Goal: Transaction & Acquisition: Purchase product/service

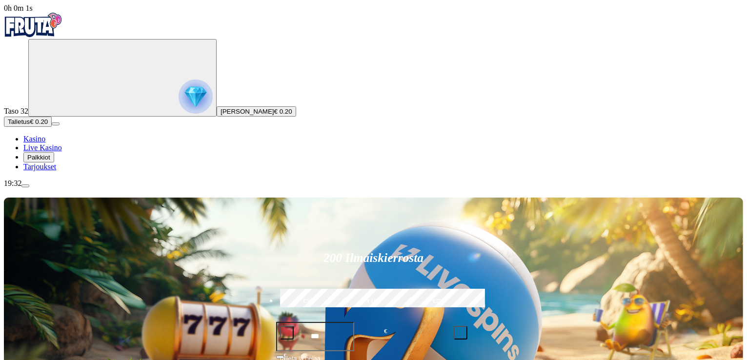
click at [178, 108] on img "Primary" at bounding box center [195, 96] width 34 height 34
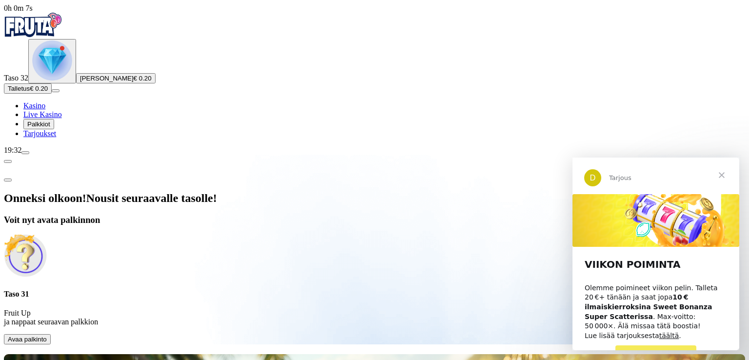
click at [47, 336] on span "Avaa palkinto" at bounding box center [27, 339] width 39 height 7
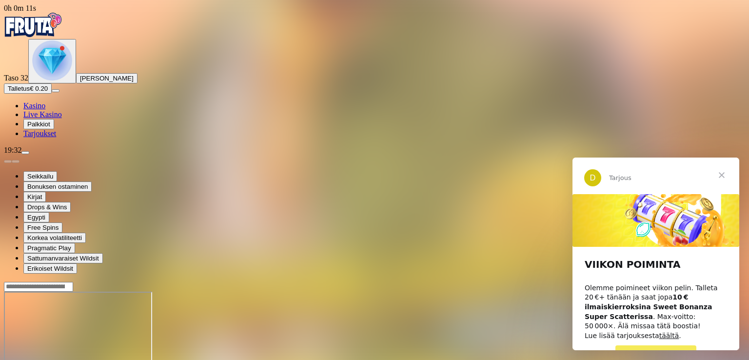
click at [725, 176] on span "Sulje" at bounding box center [721, 175] width 35 height 35
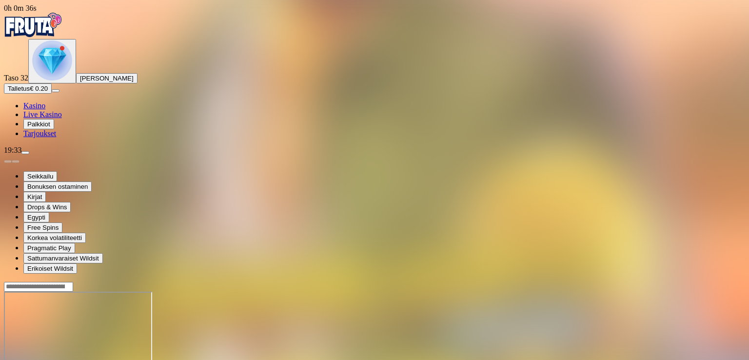
click at [48, 80] on img "Primary" at bounding box center [52, 60] width 40 height 40
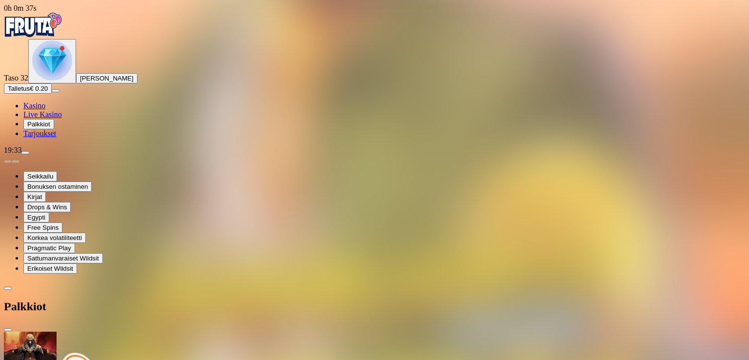
scroll to position [70, 0]
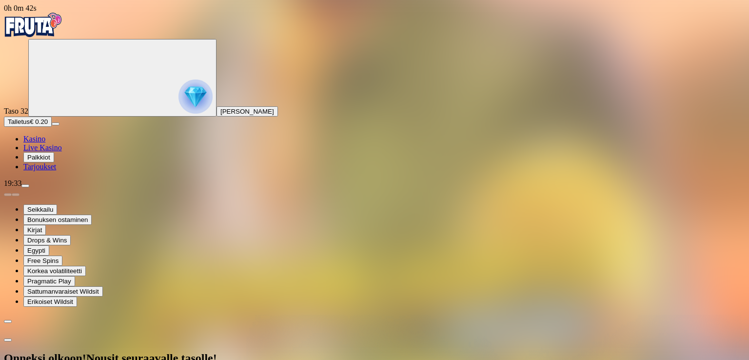
click at [178, 109] on img "Primary" at bounding box center [195, 96] width 34 height 34
click at [8, 359] on span "close icon" at bounding box center [8, 363] width 0 height 0
click at [45, 143] on span "Kasino" at bounding box center [34, 139] width 22 height 8
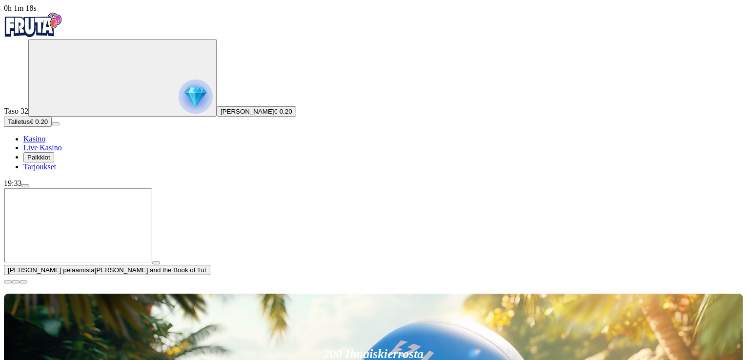
click at [8, 282] on span "close icon" at bounding box center [8, 282] width 0 height 0
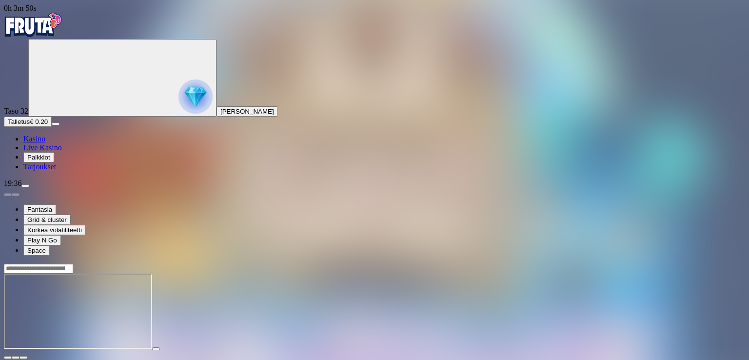
click at [52, 127] on button "Talletus € 0.20" at bounding box center [28, 122] width 48 height 10
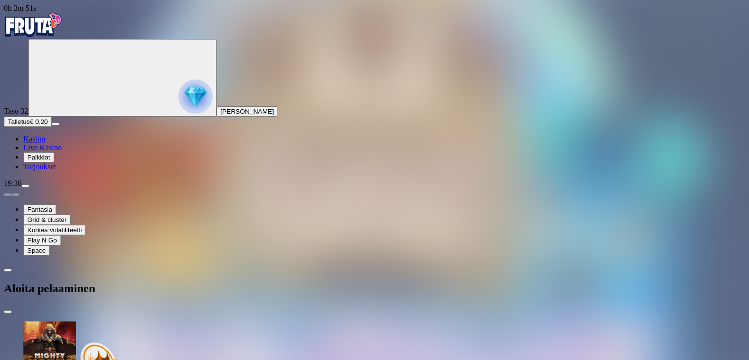
type input "***"
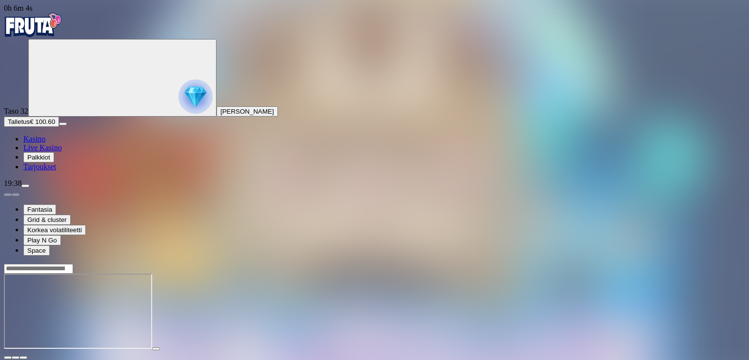
click at [23, 357] on span "fullscreen icon" at bounding box center [23, 357] width 0 height 0
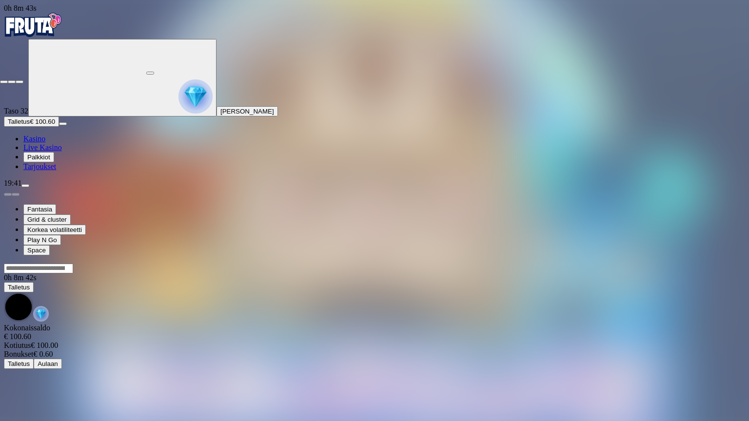
click at [20, 82] on span "fullscreen-exit icon" at bounding box center [20, 82] width 0 height 0
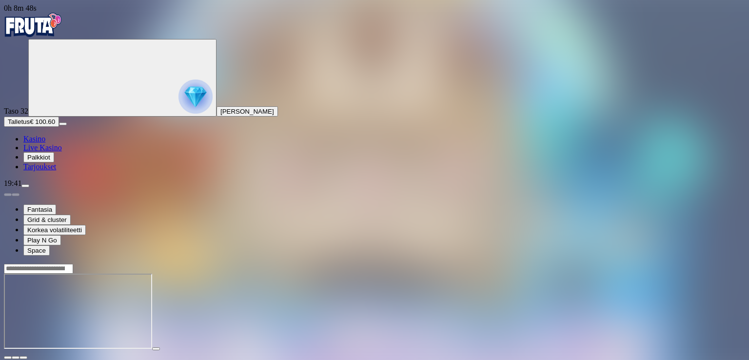
click at [25, 186] on span "menu icon" at bounding box center [25, 186] width 0 height 0
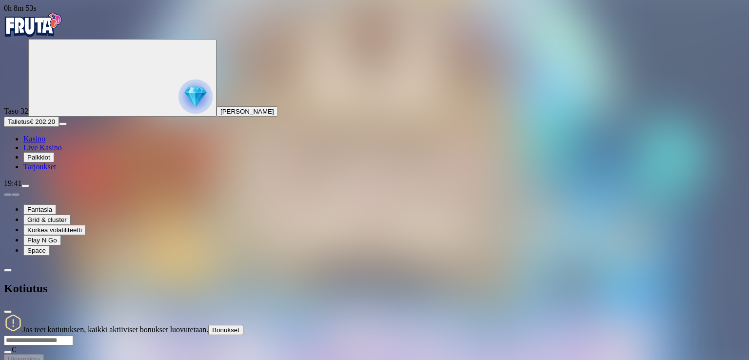
click at [8, 270] on span "chevron-left icon" at bounding box center [8, 270] width 0 height 0
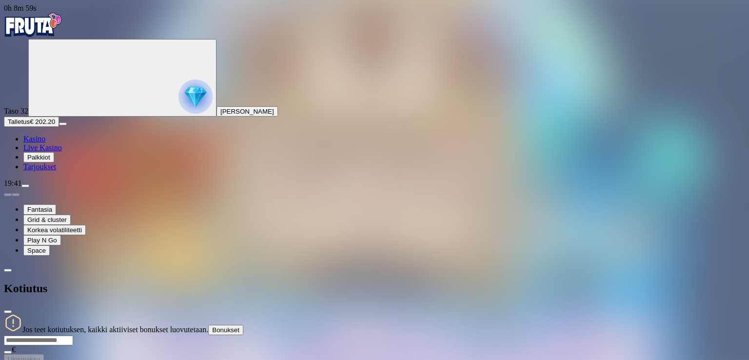
click at [73, 336] on input "number" at bounding box center [38, 341] width 69 height 10
type input "***"
click at [191, 314] on div "Jos teet kotiutuksen, kaikki aktiiviset bonukset luovutetaan. Bonukset *** € Ul…" at bounding box center [374, 339] width 741 height 51
click at [40, 356] on span "Ulosmaksu" at bounding box center [24, 359] width 32 height 7
click at [8, 312] on span "close icon" at bounding box center [8, 312] width 0 height 0
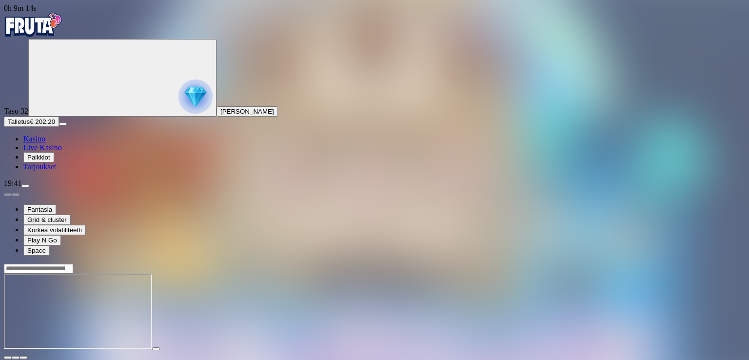
click at [25, 186] on span "menu icon" at bounding box center [25, 186] width 0 height 0
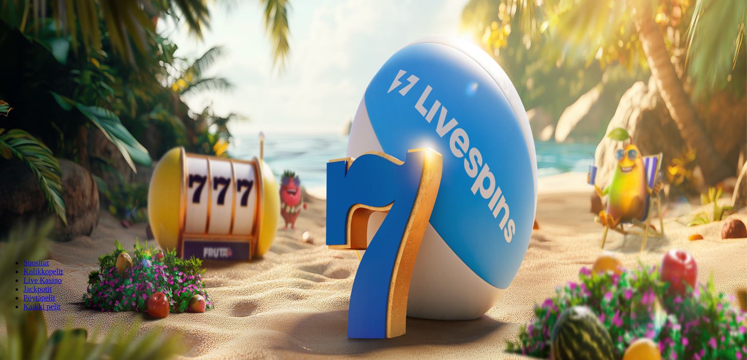
click at [56, 39] on span "Kirjaudu" at bounding box center [68, 35] width 24 height 7
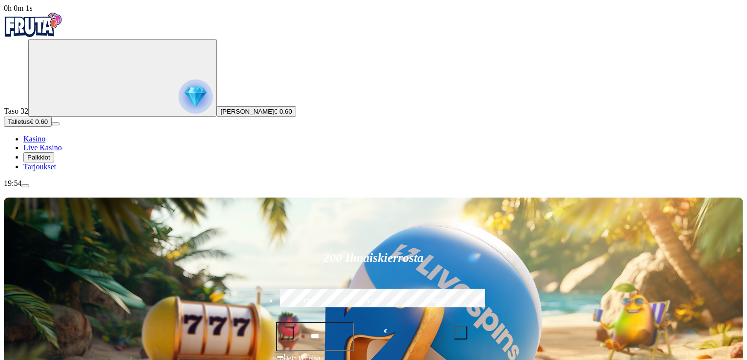
click at [52, 127] on button "Talletus € 0.60" at bounding box center [28, 122] width 48 height 10
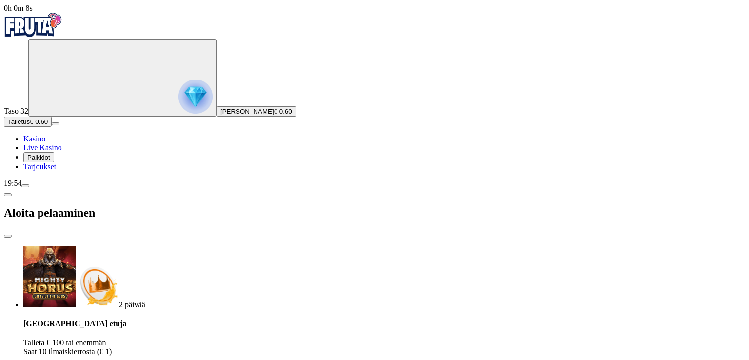
type input "***"
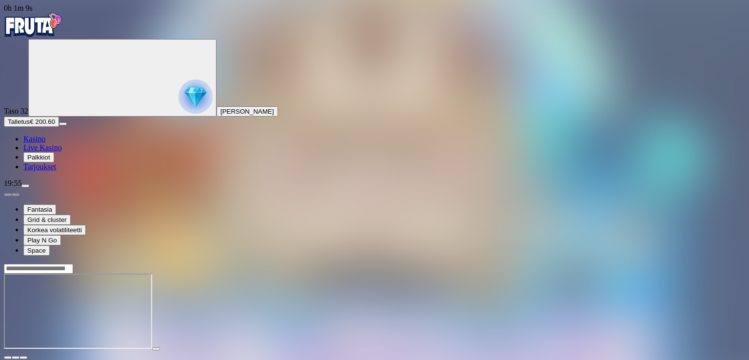
click at [701, 263] on div at bounding box center [374, 311] width 741 height 96
click at [23, 357] on span "fullscreen icon" at bounding box center [23, 357] width 0 height 0
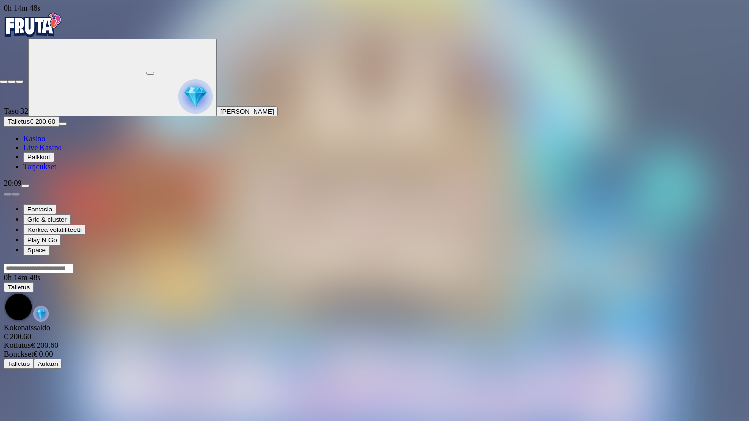
click at [20, 82] on span "fullscreen-exit icon" at bounding box center [20, 82] width 0 height 0
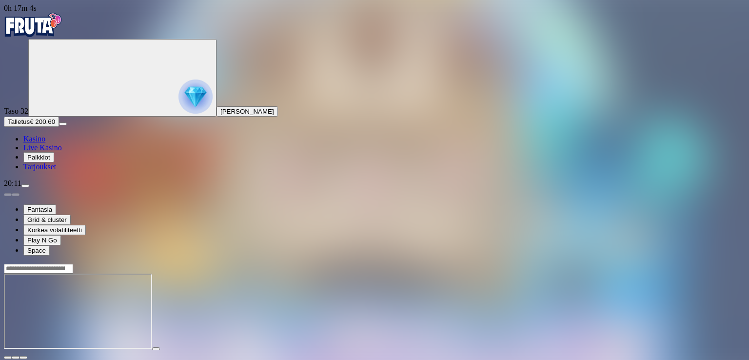
click at [59, 127] on button "Talletus € 200.60" at bounding box center [31, 122] width 55 height 10
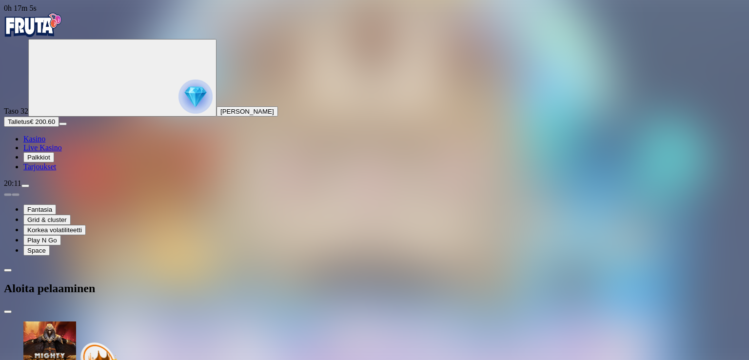
type input "***"
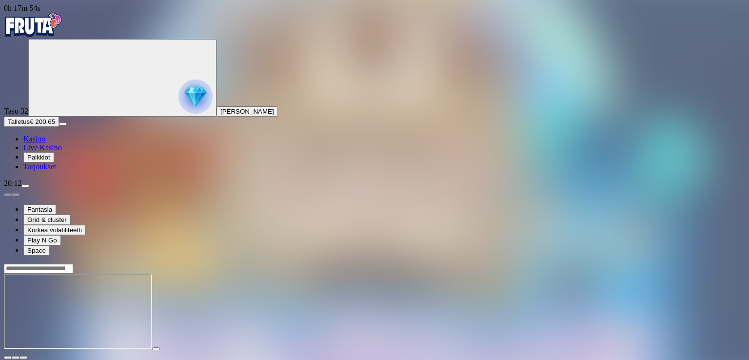
click at [23, 357] on span "fullscreen icon" at bounding box center [23, 357] width 0 height 0
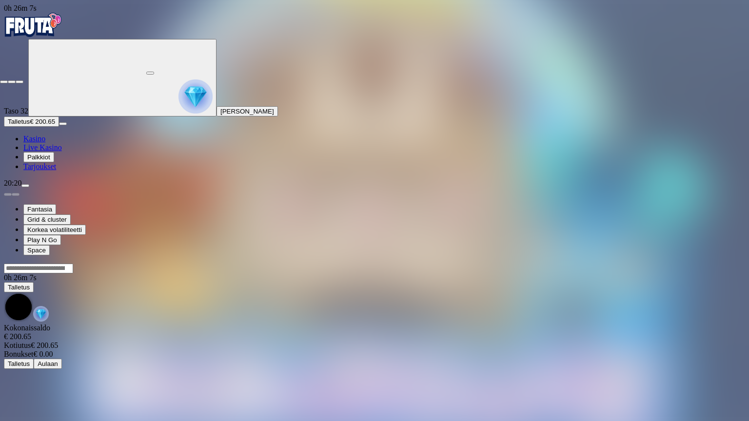
click at [20, 82] on span "fullscreen-exit icon" at bounding box center [20, 82] width 0 height 0
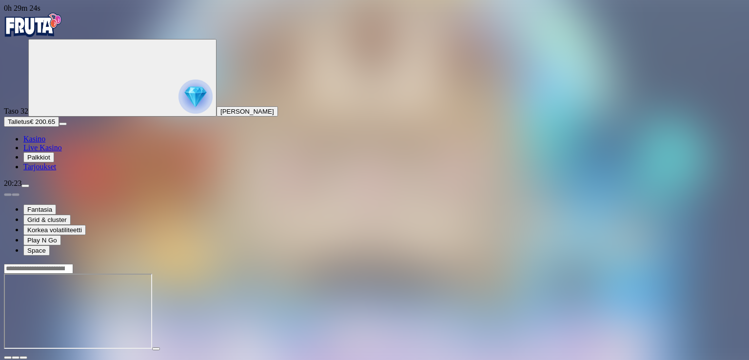
click at [8, 357] on span "close icon" at bounding box center [8, 357] width 0 height 0
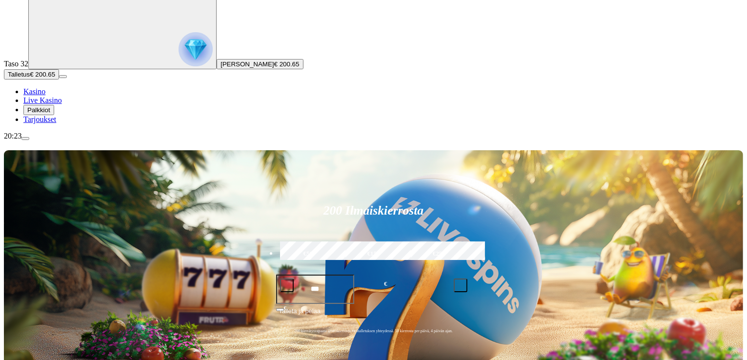
scroll to position [98, 0]
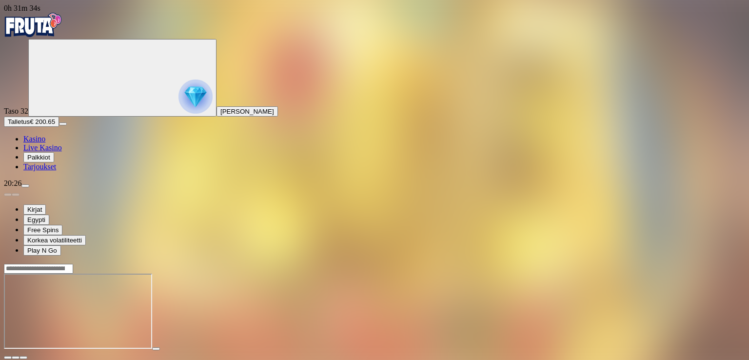
click at [23, 357] on span "fullscreen icon" at bounding box center [23, 357] width 0 height 0
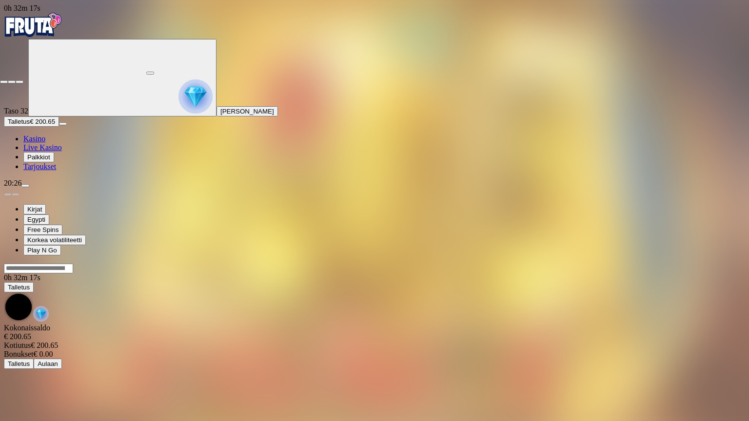
click at [20, 82] on span "fullscreen-exit icon" at bounding box center [20, 82] width 0 height 0
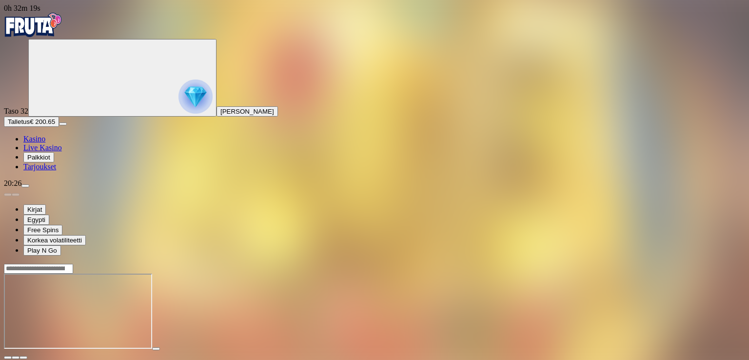
click at [8, 357] on span "close icon" at bounding box center [8, 357] width 0 height 0
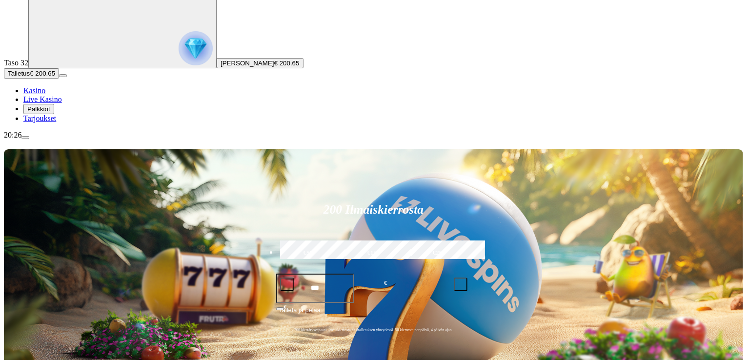
scroll to position [146, 0]
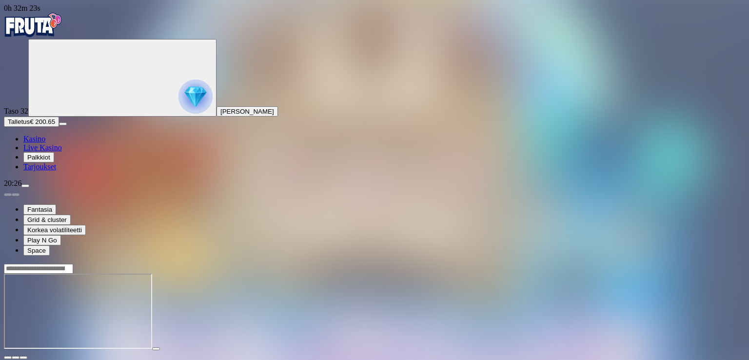
click at [23, 357] on span "fullscreen icon" at bounding box center [23, 357] width 0 height 0
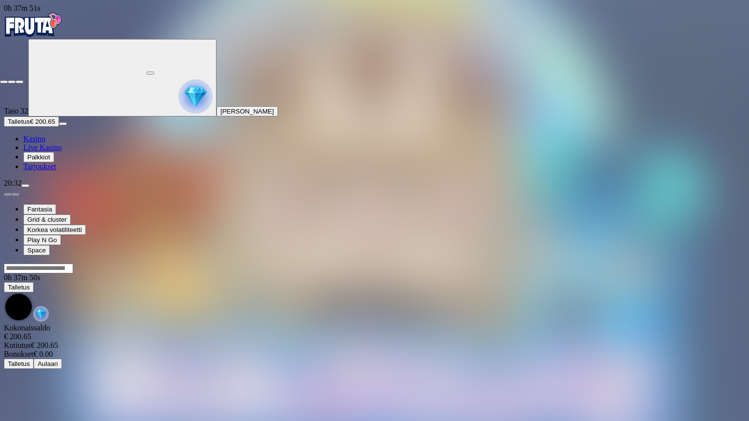
click at [23, 80] on button "button" at bounding box center [20, 81] width 8 height 3
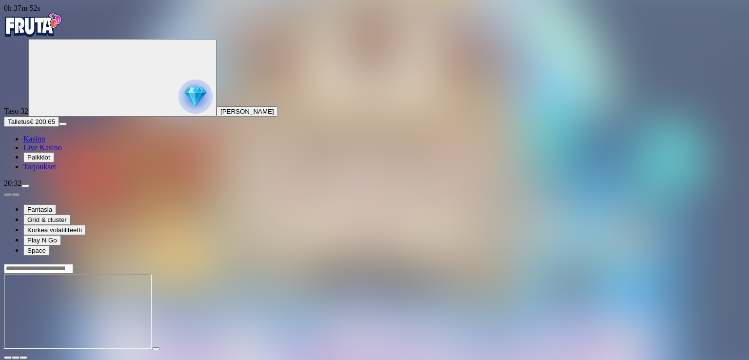
click at [8, 357] on span "close icon" at bounding box center [8, 357] width 0 height 0
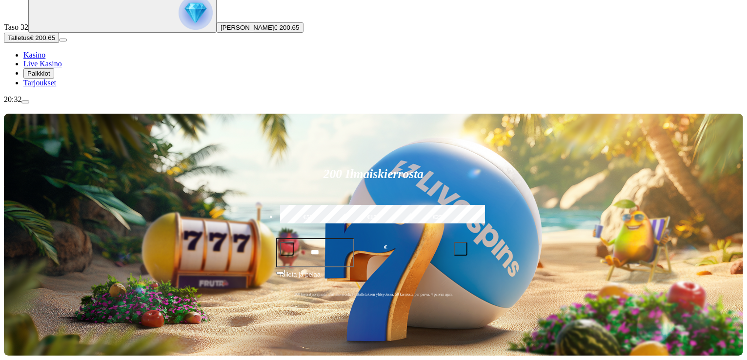
scroll to position [146, 0]
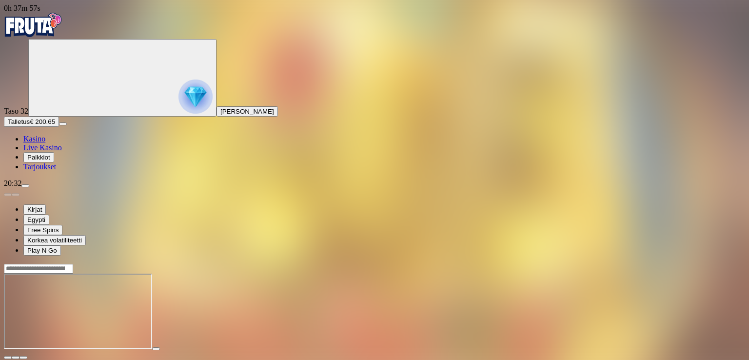
click at [23, 357] on span "fullscreen icon" at bounding box center [23, 357] width 0 height 0
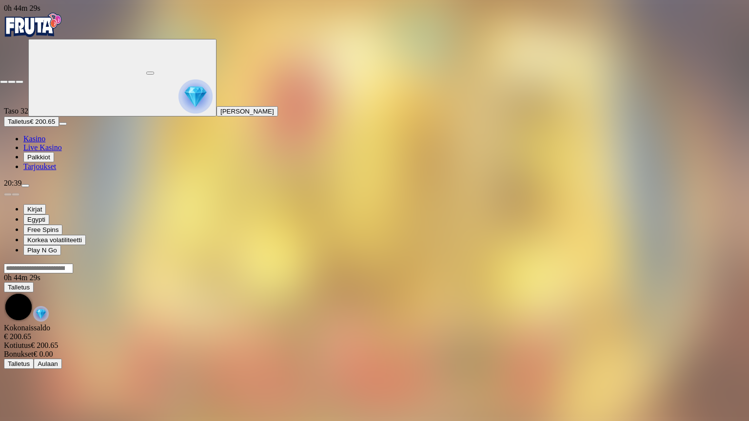
click at [23, 80] on button "button" at bounding box center [20, 81] width 8 height 3
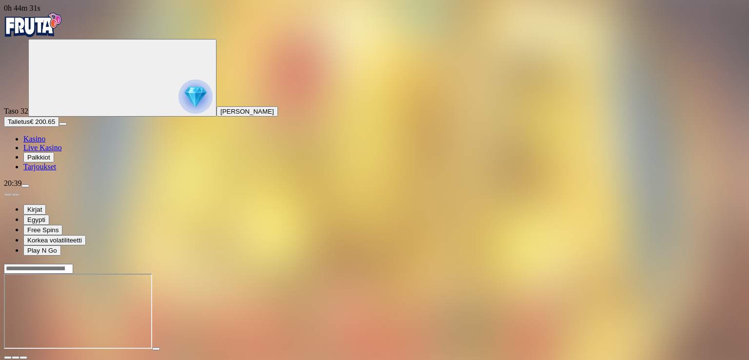
click at [8, 357] on span "close icon" at bounding box center [8, 357] width 0 height 0
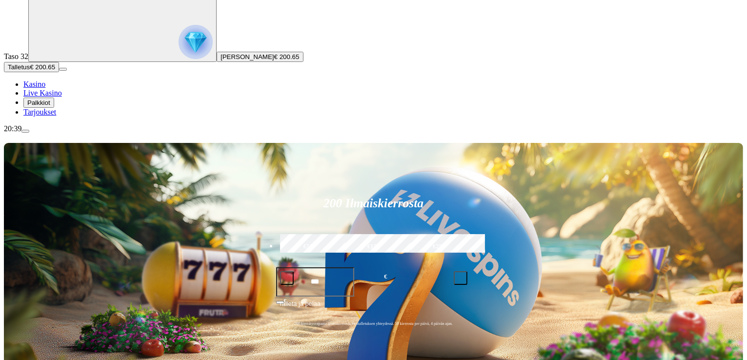
scroll to position [98, 0]
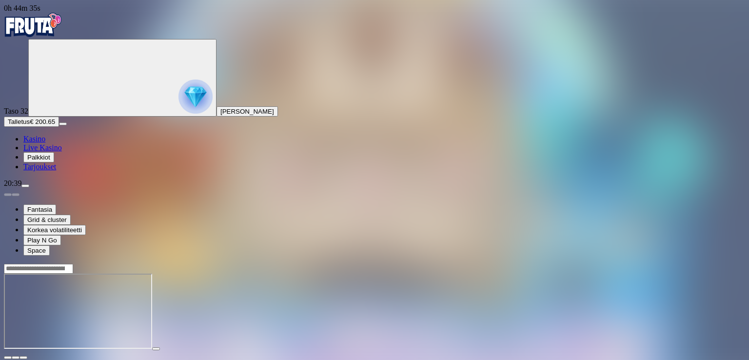
click at [23, 357] on span "fullscreen icon" at bounding box center [23, 357] width 0 height 0
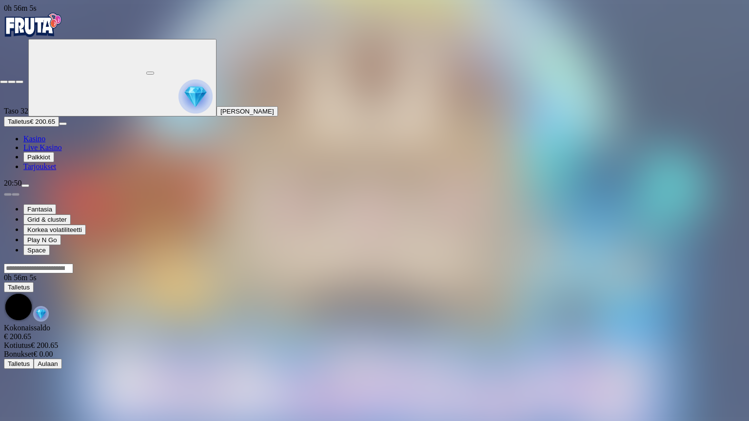
click at [20, 82] on span "fullscreen-exit icon" at bounding box center [20, 82] width 0 height 0
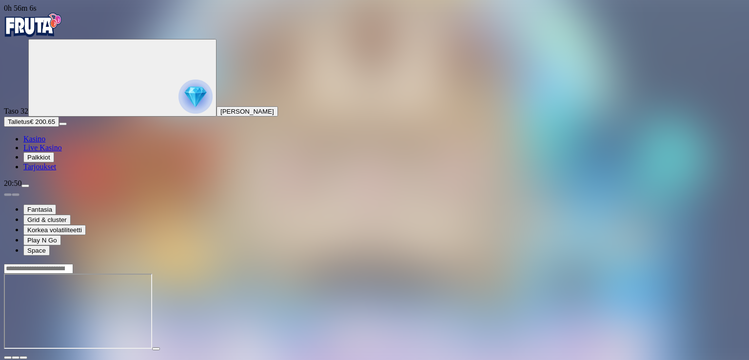
click at [59, 127] on button "Talletus € 200.65" at bounding box center [31, 122] width 55 height 10
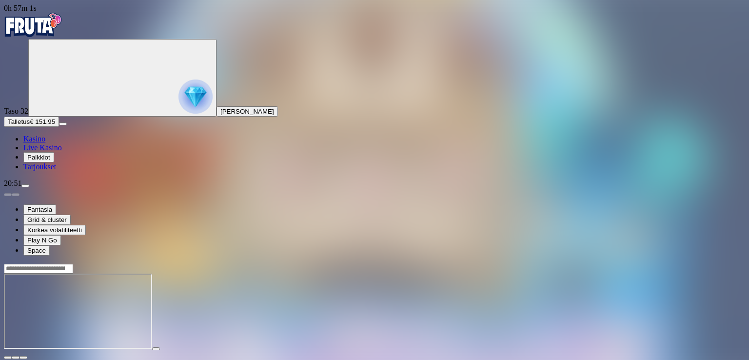
click at [23, 357] on span "fullscreen icon" at bounding box center [23, 357] width 0 height 0
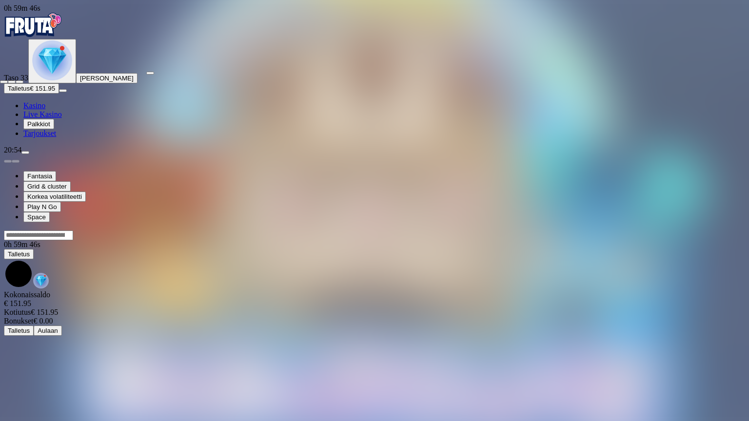
click at [20, 82] on span "fullscreen-exit icon" at bounding box center [20, 82] width 0 height 0
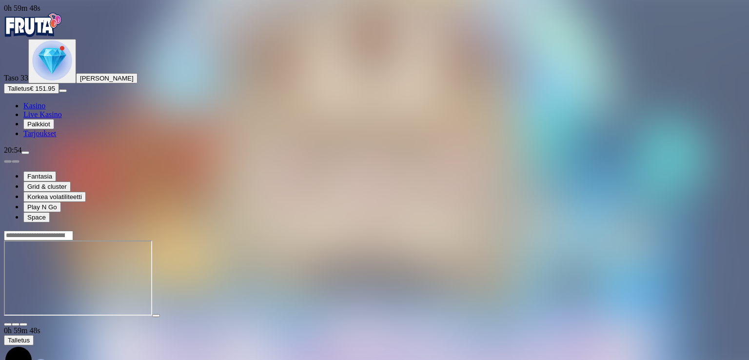
click at [8, 324] on span "close icon" at bounding box center [8, 324] width 0 height 0
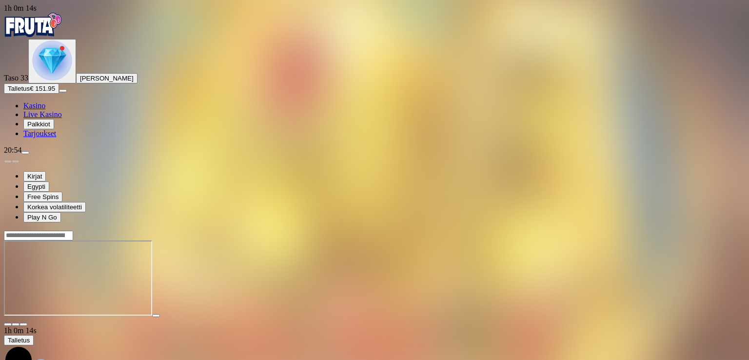
click at [23, 324] on span "fullscreen icon" at bounding box center [23, 324] width 0 height 0
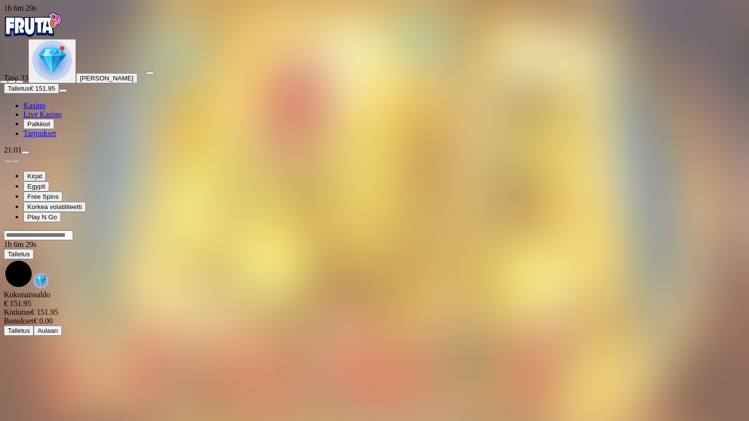
click at [23, 80] on button "button" at bounding box center [20, 81] width 8 height 3
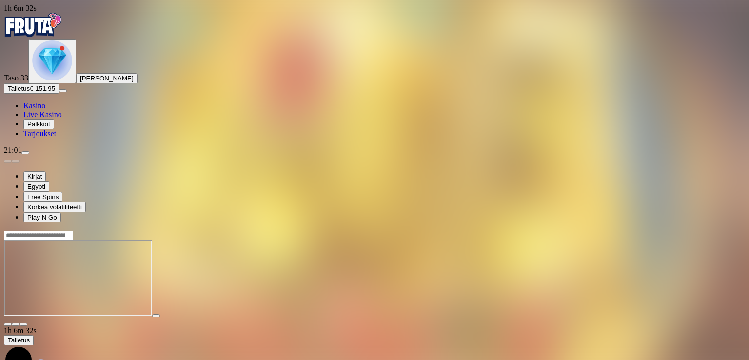
click at [8, 324] on span "close icon" at bounding box center [8, 324] width 0 height 0
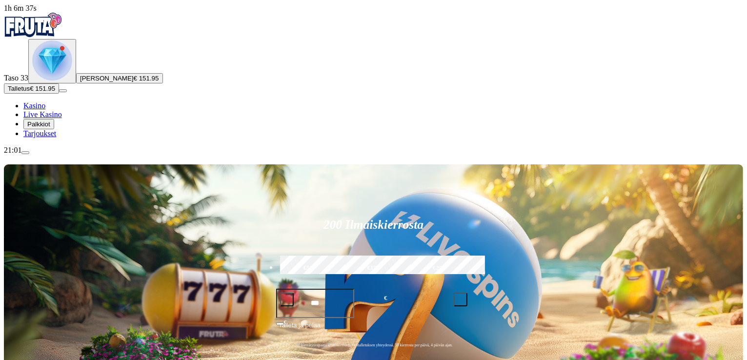
click at [25, 153] on span "menu icon" at bounding box center [25, 153] width 0 height 0
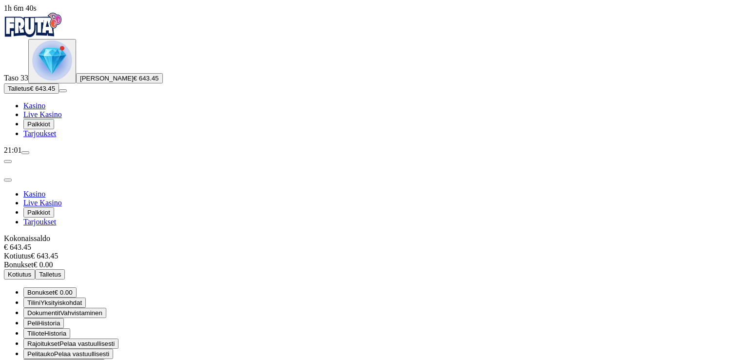
click at [31, 271] on span "Kotiutus" at bounding box center [19, 274] width 23 height 7
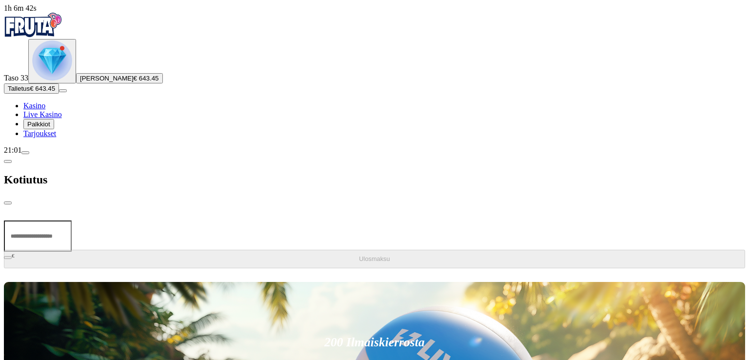
click at [72, 220] on input "number" at bounding box center [38, 235] width 68 height 31
type input "***"
click at [177, 250] on button "Ulosmaksu" at bounding box center [374, 259] width 741 height 19
click at [12, 201] on button "close" at bounding box center [8, 202] width 8 height 3
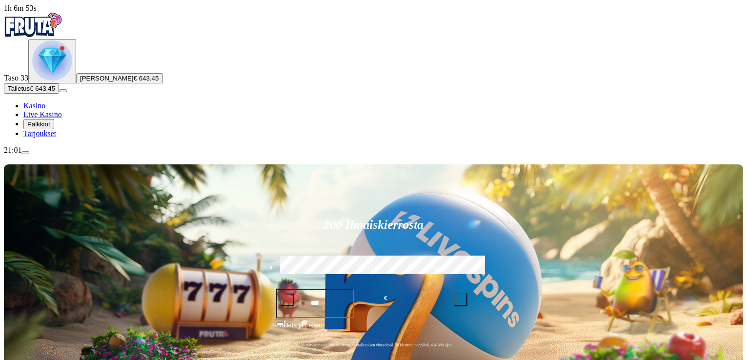
click at [49, 80] on img "Primary" at bounding box center [52, 60] width 40 height 40
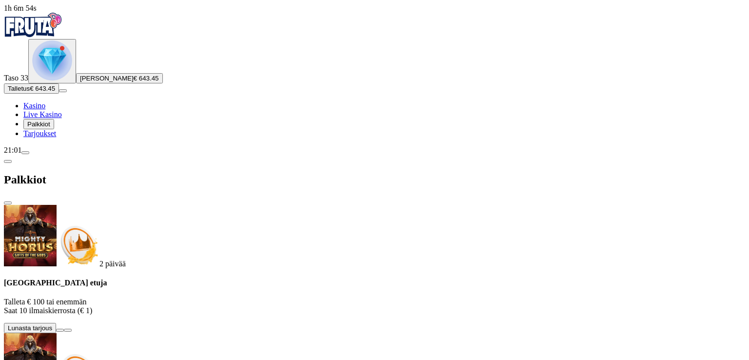
scroll to position [70, 0]
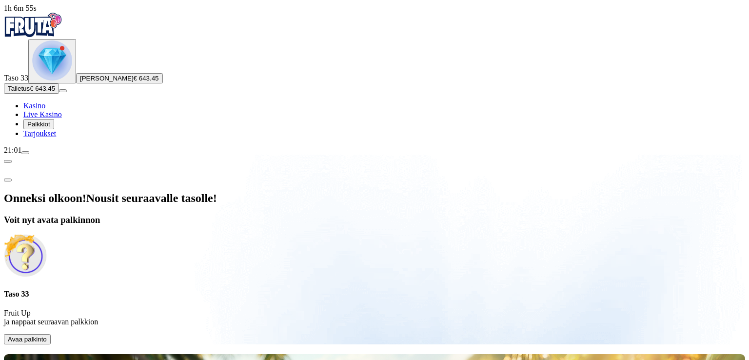
click at [47, 336] on span "Avaa palkinto" at bounding box center [27, 339] width 39 height 7
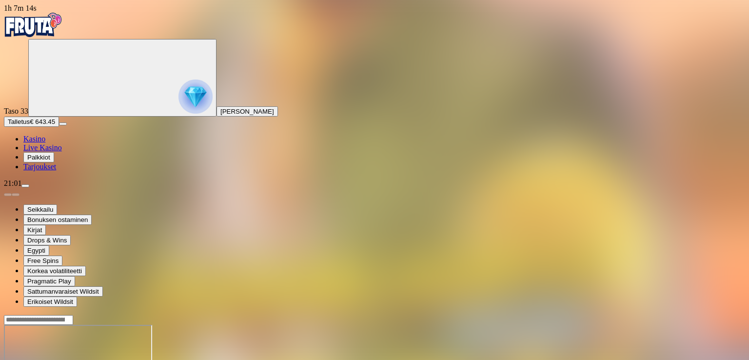
click at [178, 105] on img "Primary" at bounding box center [195, 96] width 34 height 34
click at [8, 359] on span "close icon" at bounding box center [8, 363] width 0 height 0
click at [25, 186] on span "menu icon" at bounding box center [25, 186] width 0 height 0
